Goal: Task Accomplishment & Management: Manage account settings

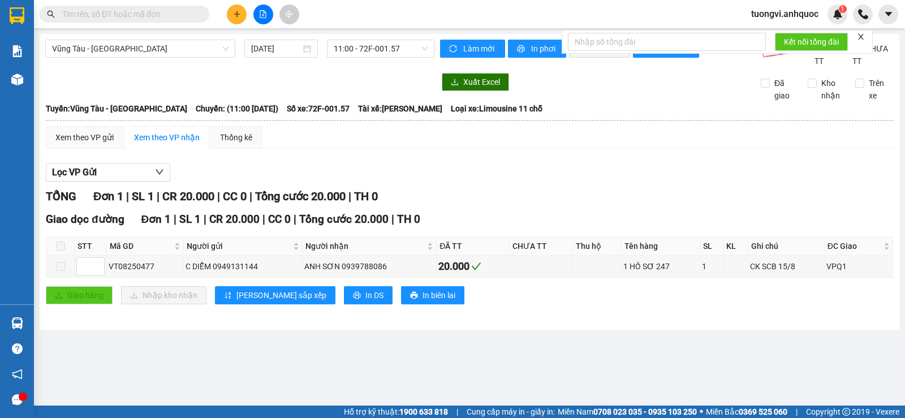
click at [774, 12] on span "tuongvi.anhquoc" at bounding box center [784, 14] width 85 height 14
click at [780, 39] on span "Đăng xuất" at bounding box center [789, 35] width 63 height 12
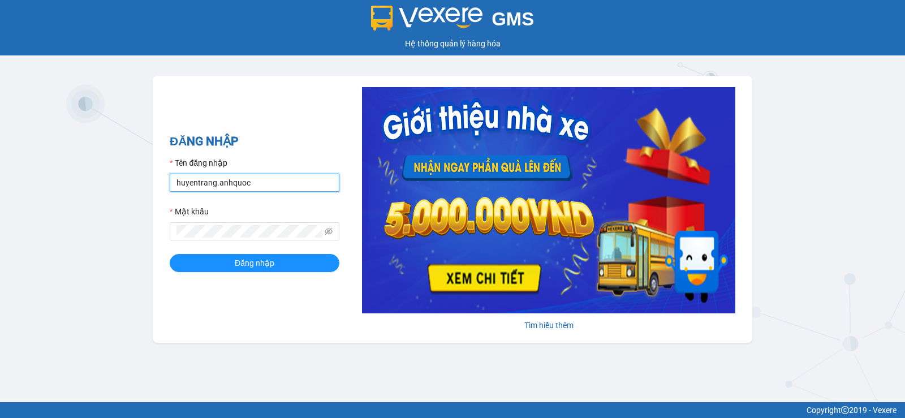
click at [280, 178] on input "huyentrang.anhquoc" at bounding box center [255, 183] width 170 height 18
type input "phung.anhquoc"
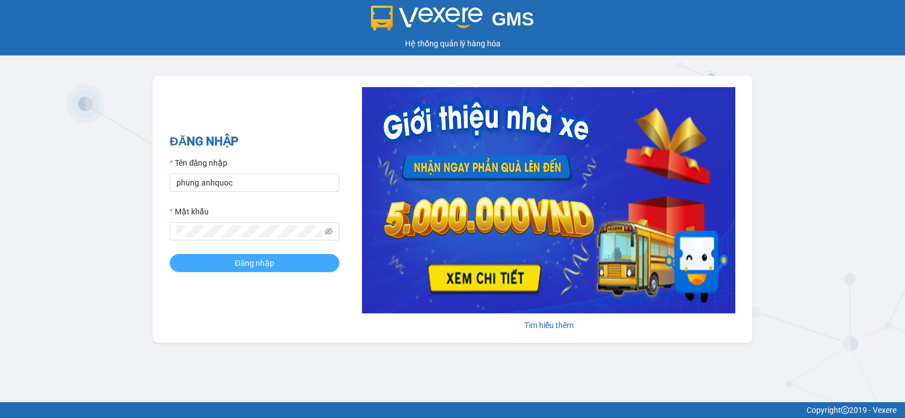
click at [296, 263] on button "Đăng nhập" at bounding box center [255, 263] width 170 height 18
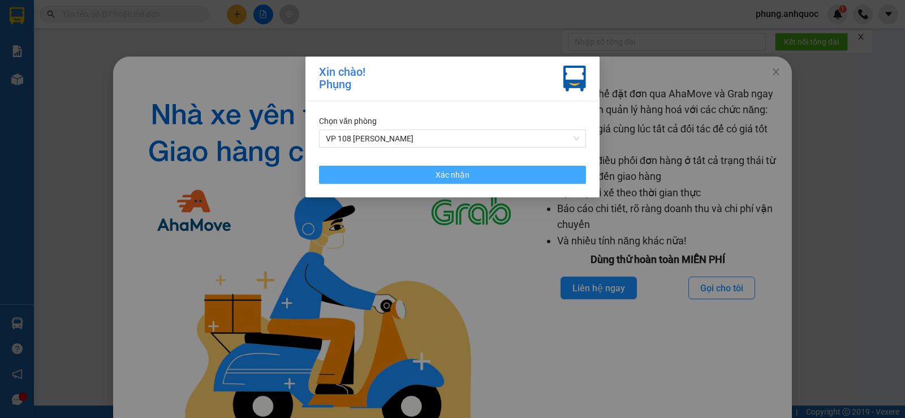
click at [460, 172] on span "Xác nhận" at bounding box center [452, 174] width 34 height 12
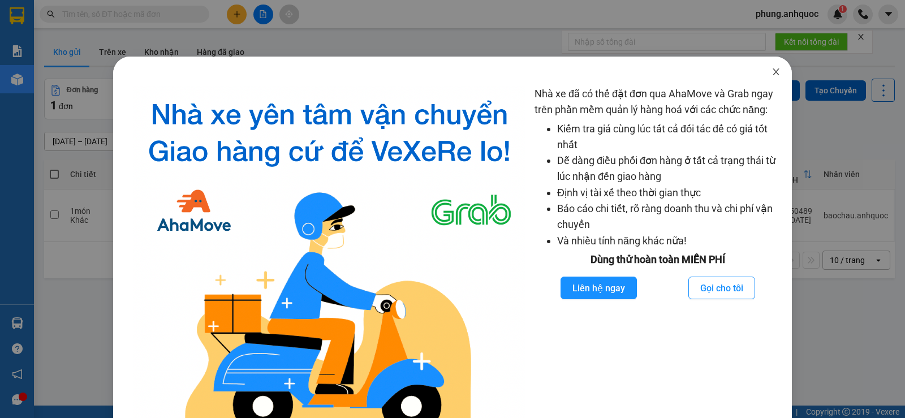
click at [771, 73] on icon "close" at bounding box center [775, 71] width 9 height 9
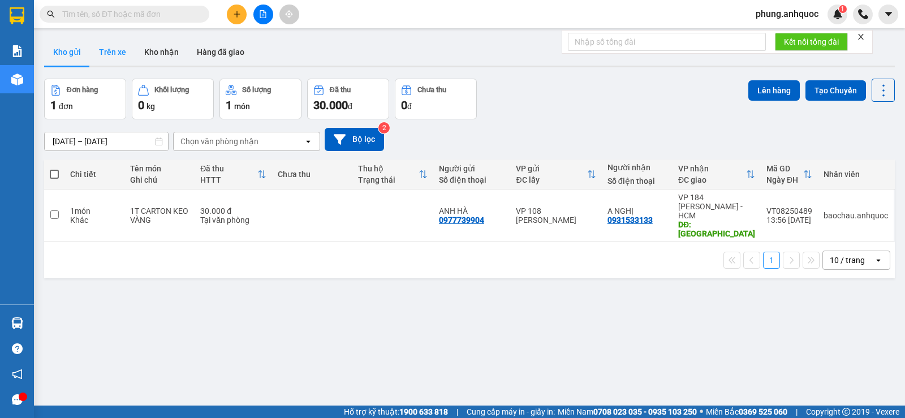
click at [114, 58] on button "Trên xe" at bounding box center [112, 51] width 45 height 27
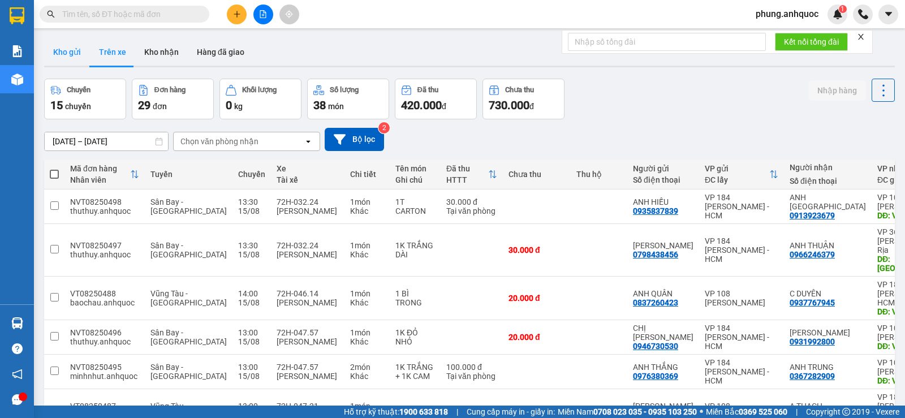
click at [75, 61] on button "Kho gửi" at bounding box center [67, 51] width 46 height 27
